Goal: Find specific page/section: Find specific page/section

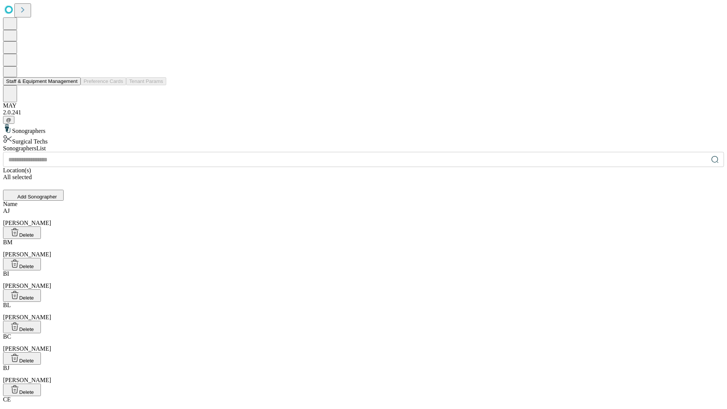
click at [72, 85] on button "Staff & Equipment Management" at bounding box center [42, 81] width 78 height 8
